Goal: Transaction & Acquisition: Purchase product/service

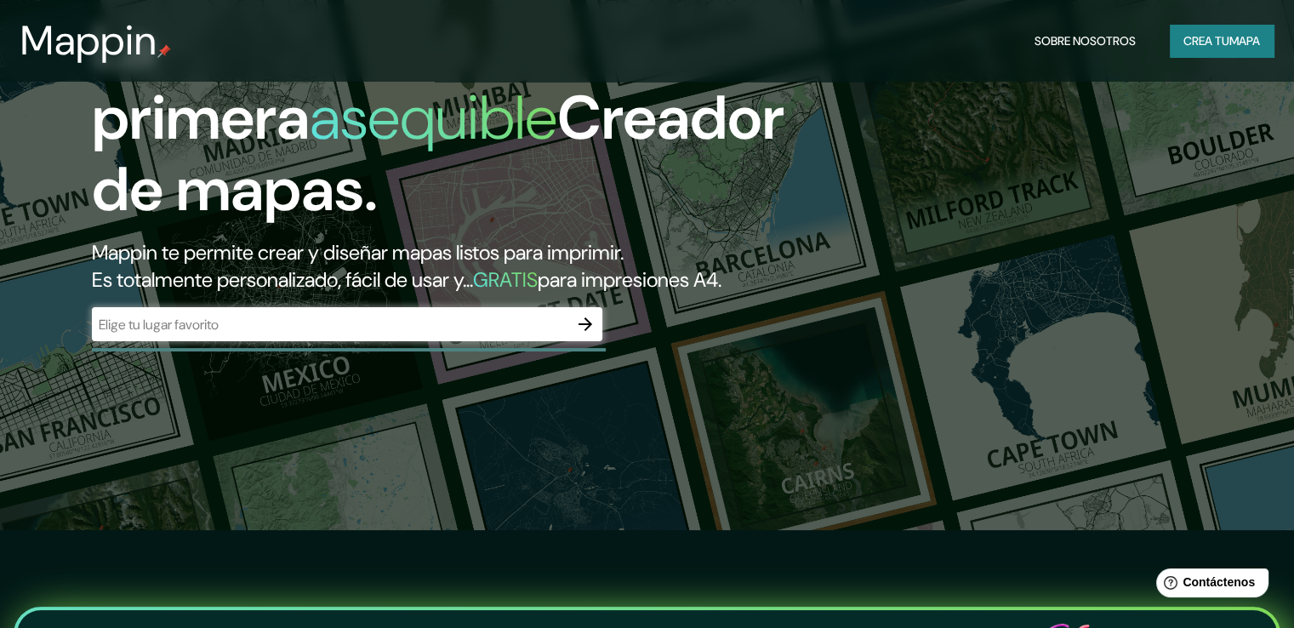
scroll to position [99, 0]
click at [576, 334] on icon "button" at bounding box center [585, 323] width 20 height 20
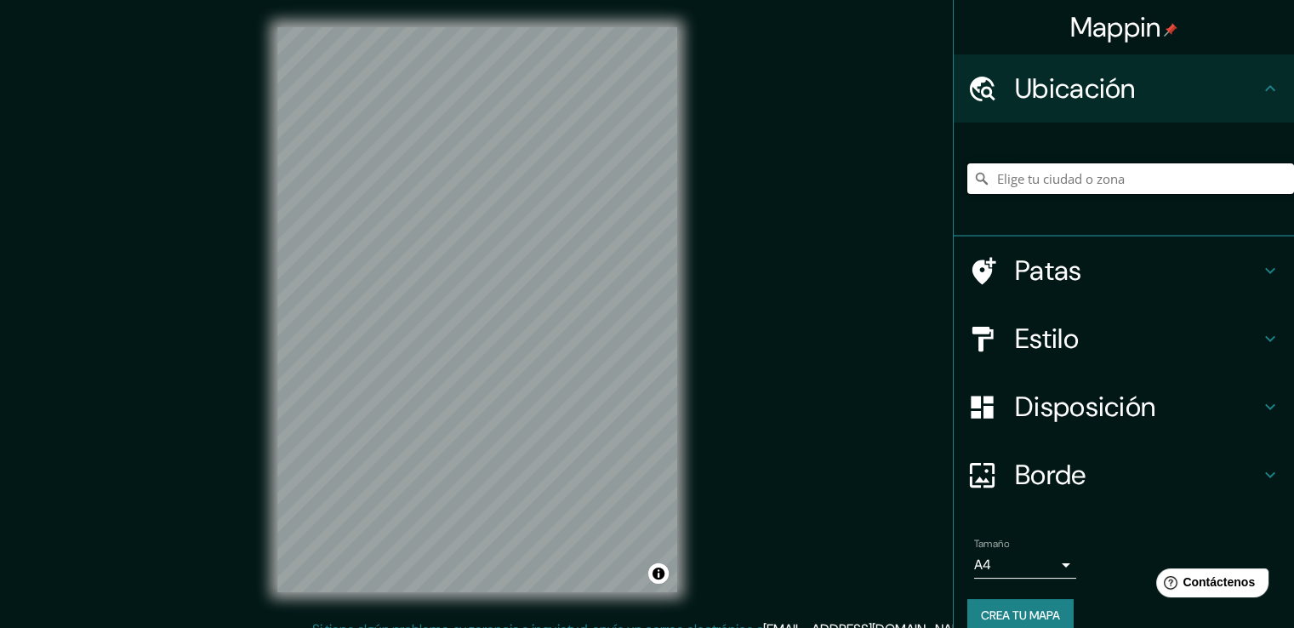
click at [991, 174] on input "Elige tu ciudad o zona" at bounding box center [1130, 178] width 327 height 31
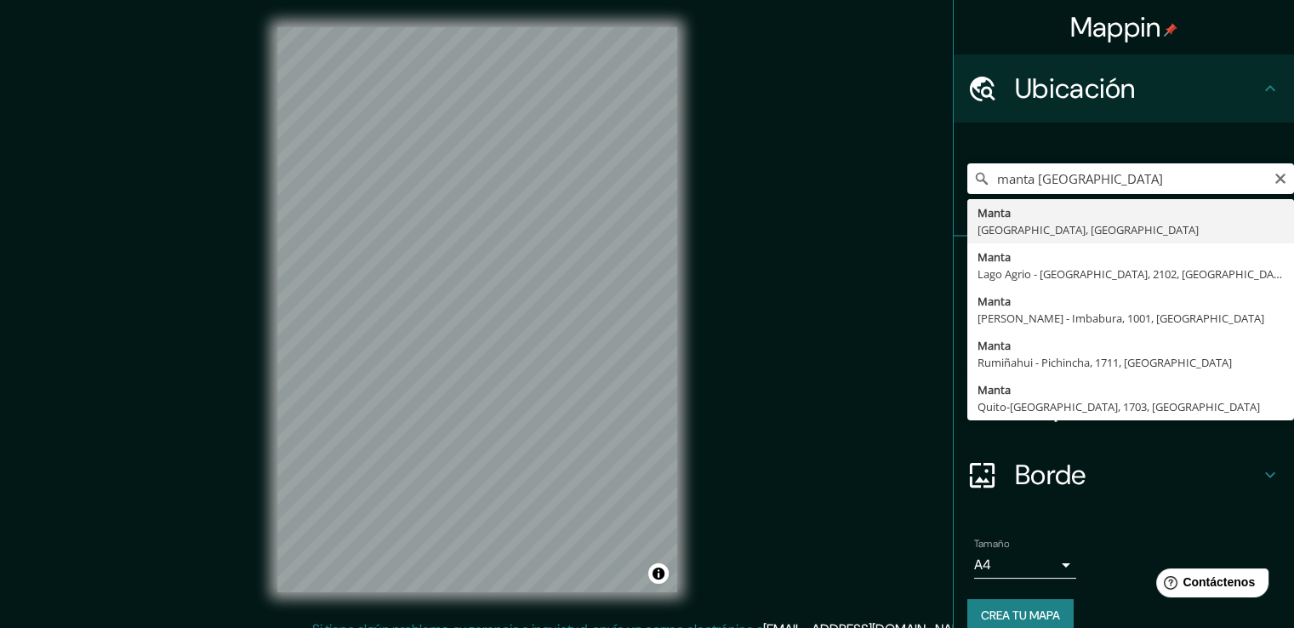
type input "Manta, [GEOGRAPHIC_DATA], [GEOGRAPHIC_DATA]"
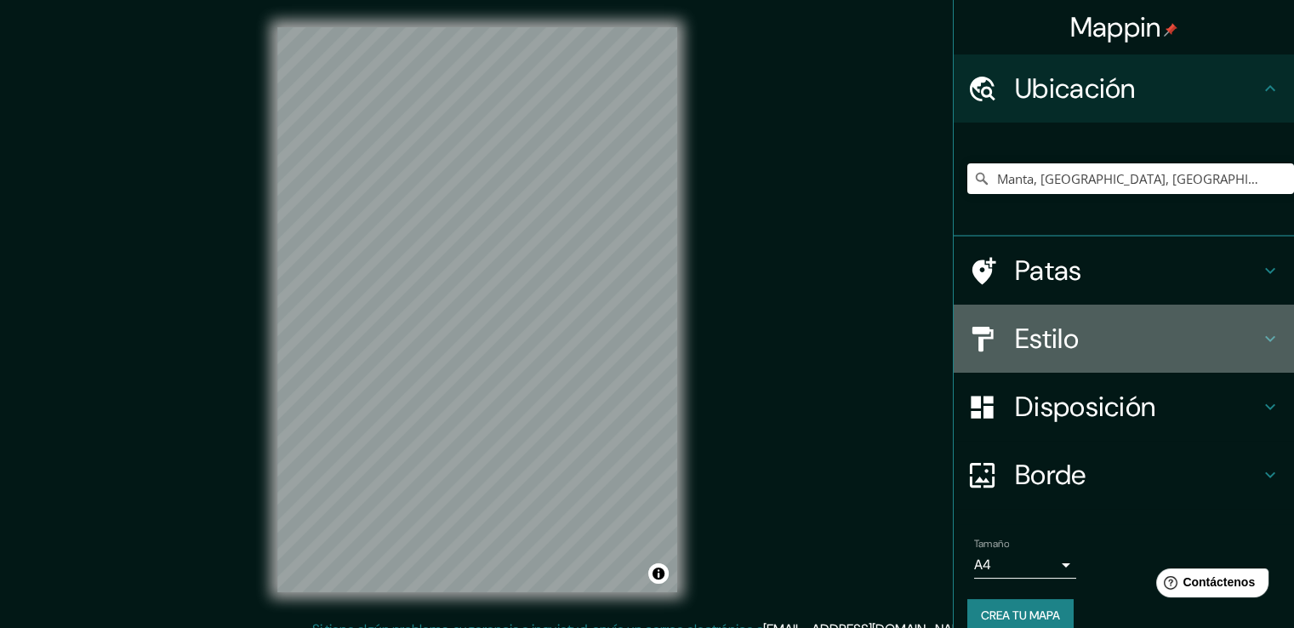
click at [1041, 338] on font "Estilo" at bounding box center [1047, 339] width 64 height 36
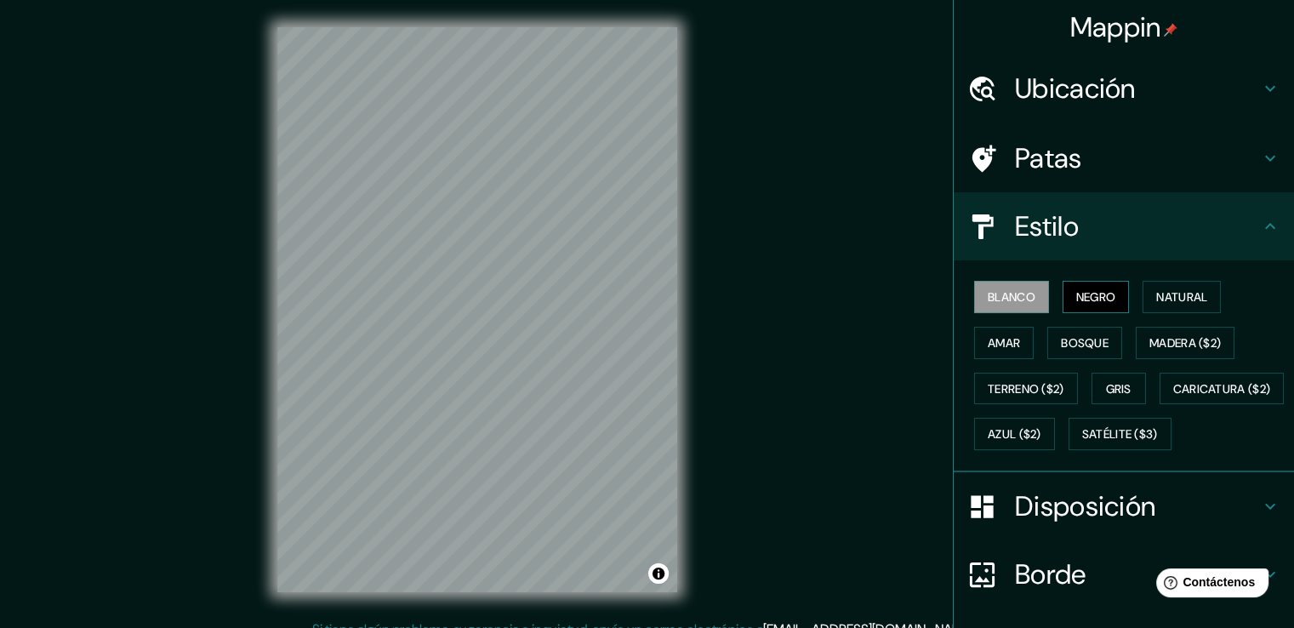
click at [1076, 300] on font "Negro" at bounding box center [1096, 296] width 40 height 15
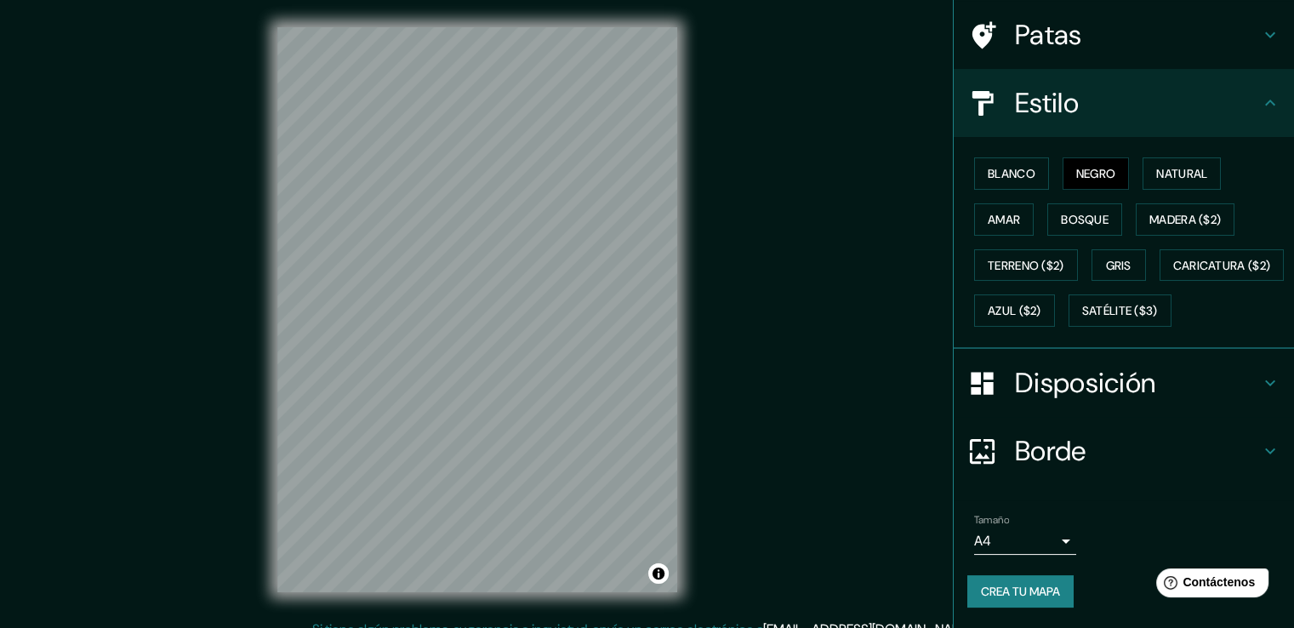
scroll to position [165, 0]
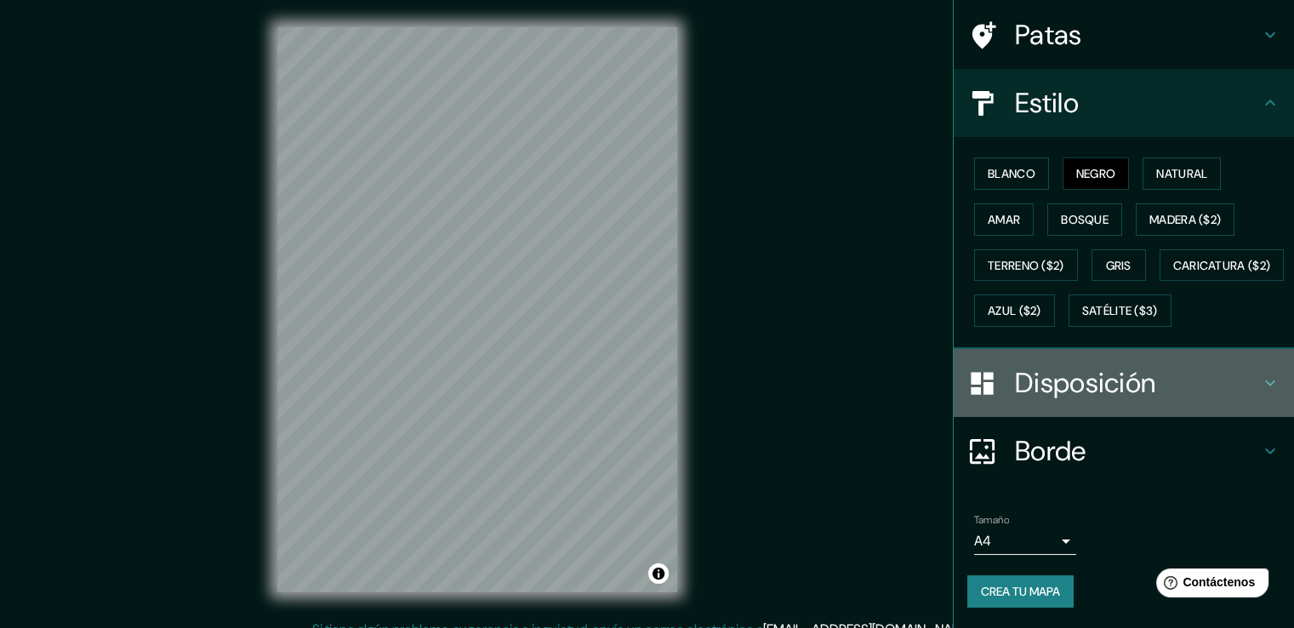
click at [1018, 402] on div "Disposición" at bounding box center [1124, 383] width 340 height 68
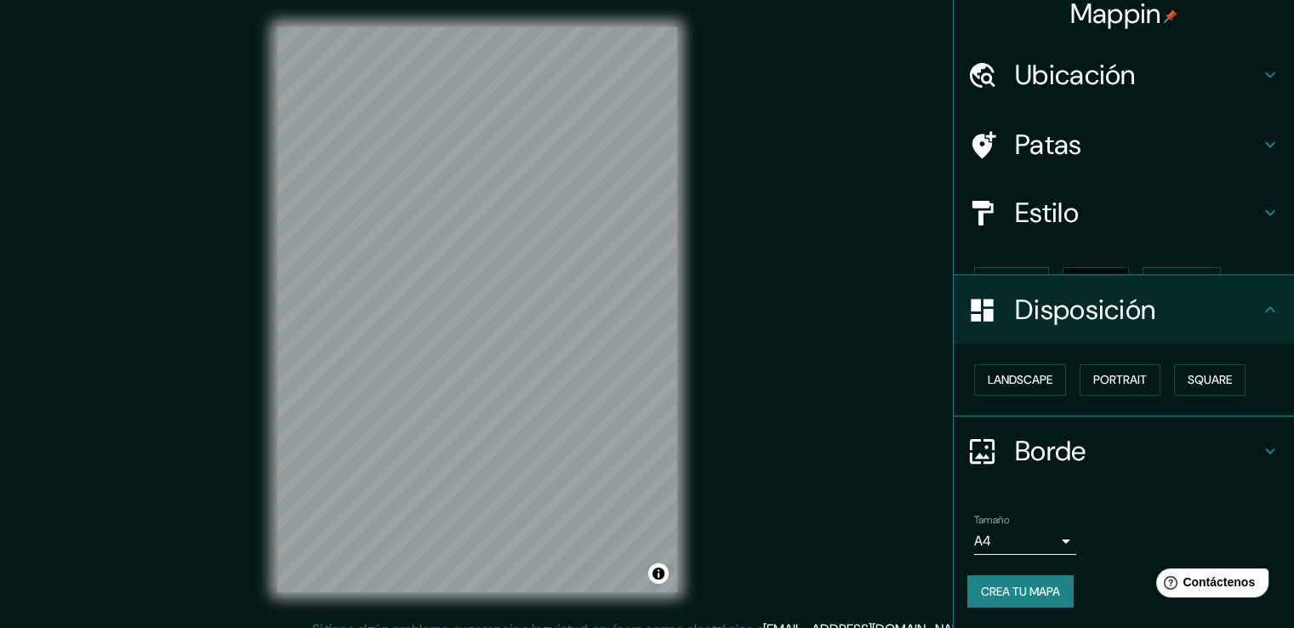
scroll to position [0, 0]
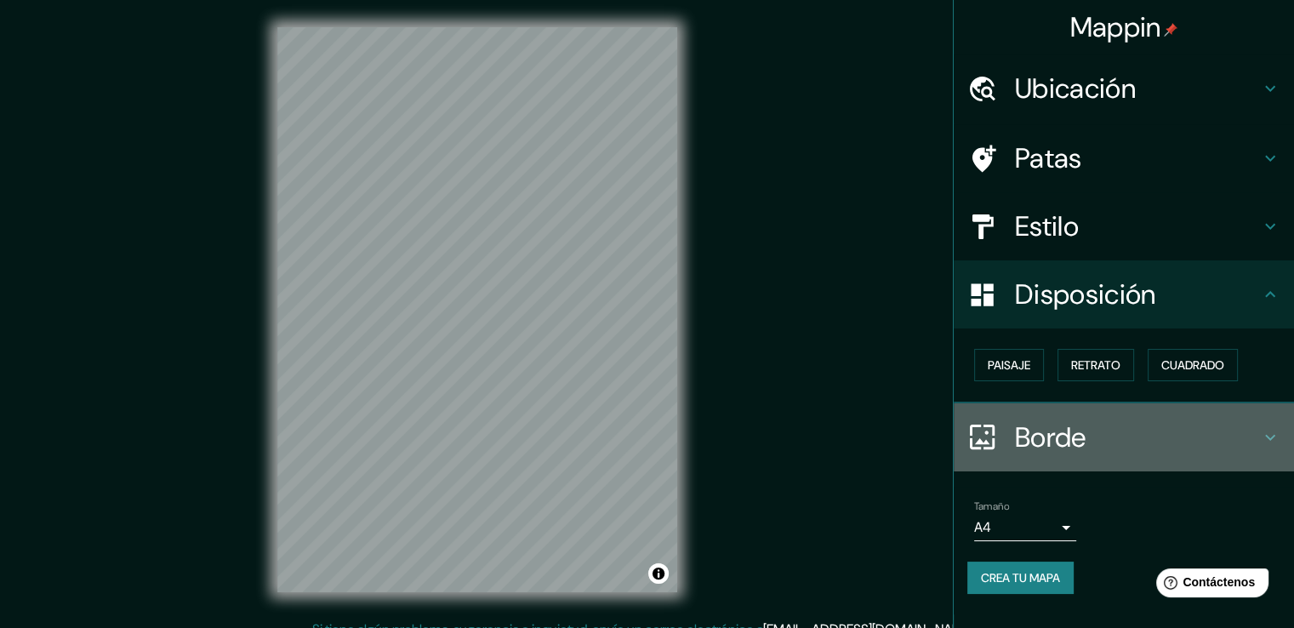
click at [1020, 426] on font "Borde" at bounding box center [1050, 437] width 71 height 36
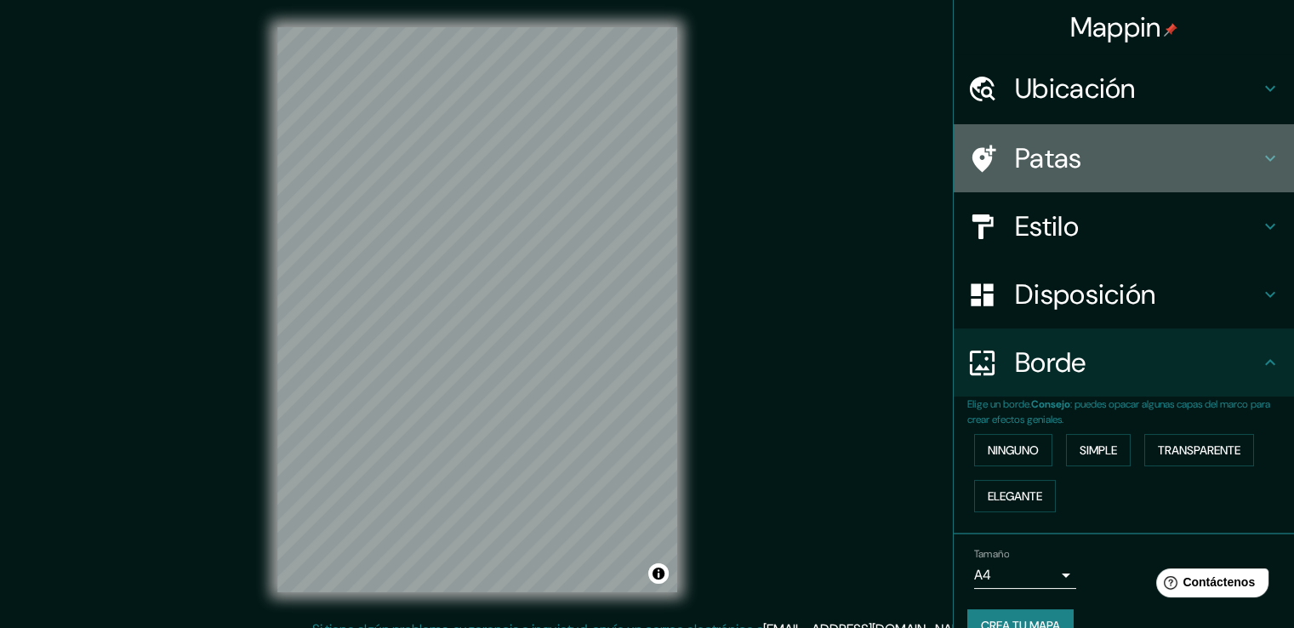
click at [1097, 159] on h4 "Patas" at bounding box center [1137, 158] width 245 height 34
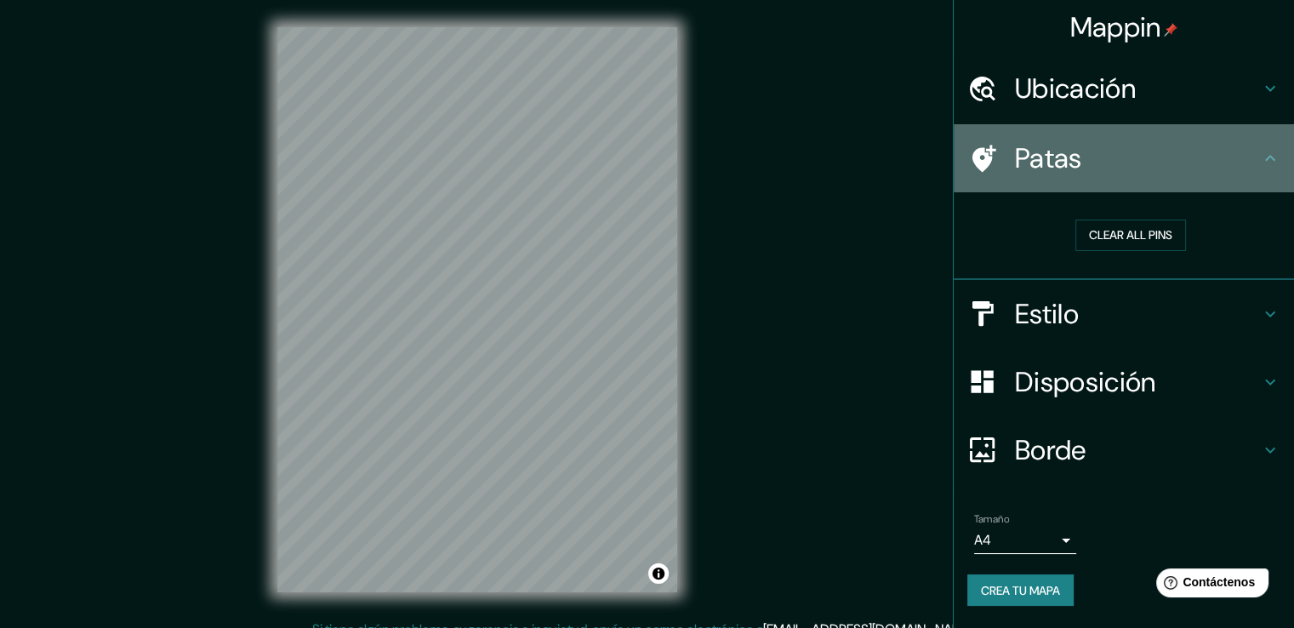
click at [1097, 159] on h4 "Patas" at bounding box center [1137, 158] width 245 height 34
